Goal: Complete application form

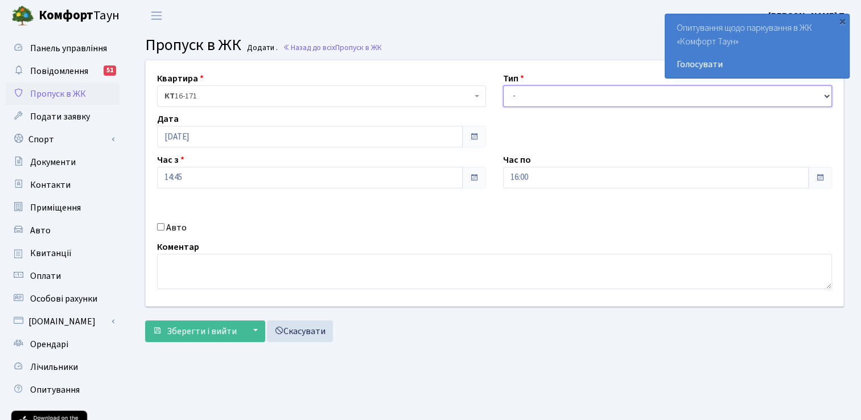
click at [538, 96] on select "- Доставка Таксі Гості Сервіс" at bounding box center [667, 96] width 329 height 22
select select "3"
click at [503, 85] on select "- Доставка Таксі Гості Сервіс" at bounding box center [667, 96] width 329 height 22
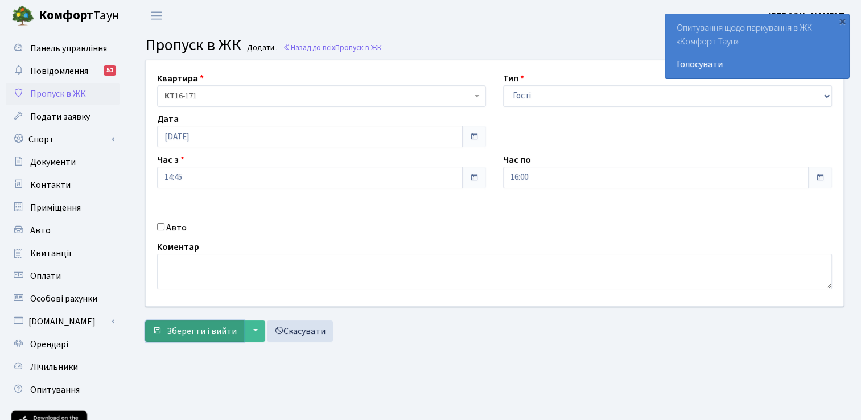
click at [192, 331] on span "Зберегти і вийти" at bounding box center [202, 331] width 70 height 13
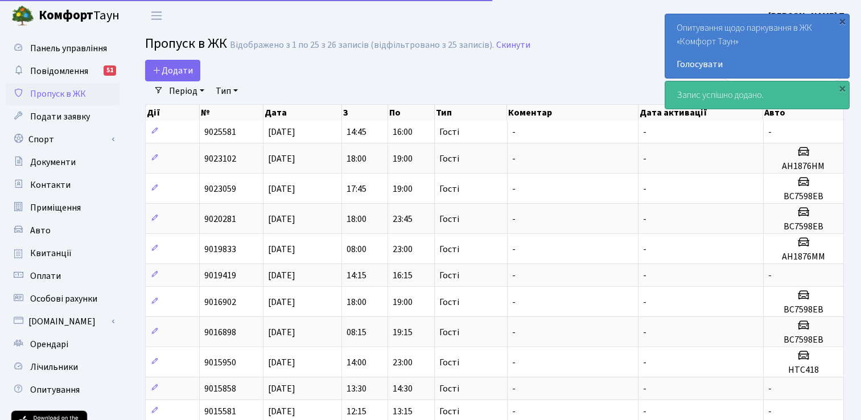
select select "25"
